Goal: Obtain resource: Obtain resource

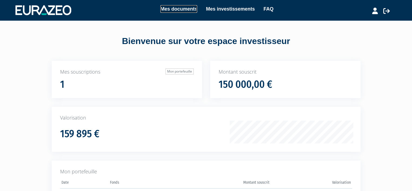
click at [186, 9] on link "Mes documents" at bounding box center [178, 9] width 37 height 8
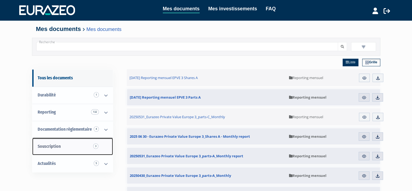
click at [58, 145] on span "Souscription 3" at bounding box center [49, 145] width 23 height 5
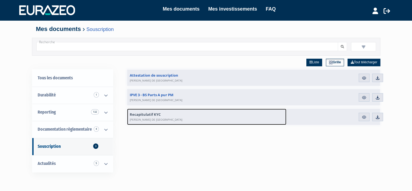
click at [149, 113] on span "Recapitulatif KYC CEDRIC LEROUX DE BRETAGNE" at bounding box center [156, 117] width 53 height 10
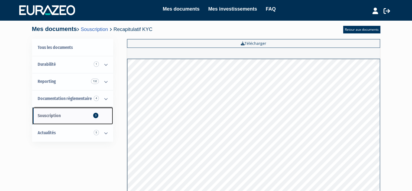
click at [54, 115] on span "Souscription 3" at bounding box center [49, 115] width 23 height 5
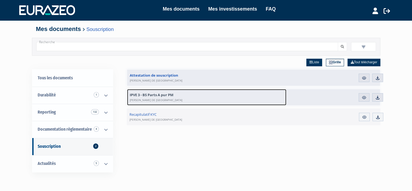
click at [162, 94] on span "IPVE 3 - BS Parts A pur PM CEDRIC LEROUX DE BRETAGNE" at bounding box center [156, 97] width 53 height 10
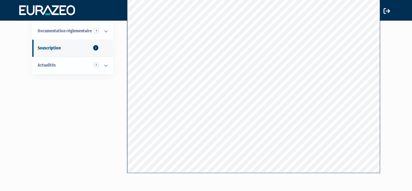
scroll to position [70, 0]
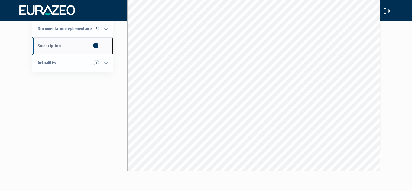
click at [58, 46] on span "Souscription 2" at bounding box center [49, 45] width 23 height 5
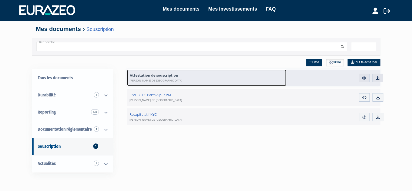
click at [148, 75] on span "Attestation de souscription CEDRIC LEROUX DE BRETAGNE" at bounding box center [156, 78] width 53 height 10
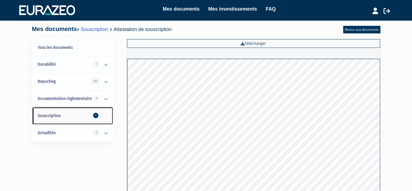
click at [63, 115] on link "Souscription 1" at bounding box center [72, 115] width 81 height 17
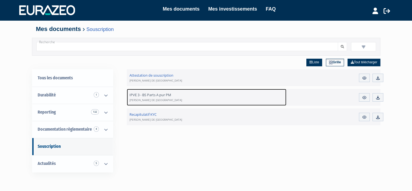
click at [156, 94] on span "IPVE 3 - BS Parts A pur PM [PERSON_NAME] DE [GEOGRAPHIC_DATA]" at bounding box center [156, 97] width 53 height 10
